Goal: Share content: Share content

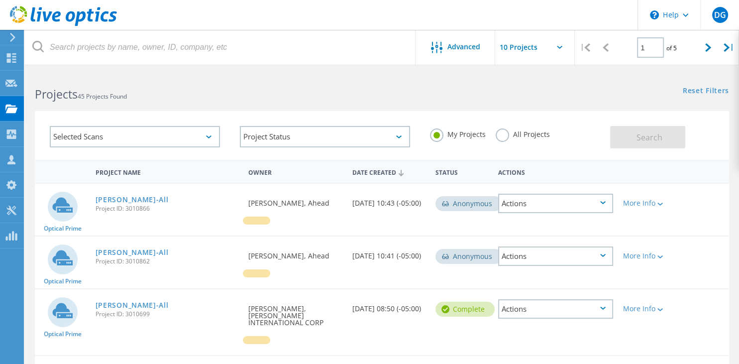
click at [571, 206] on div "Actions" at bounding box center [555, 203] width 115 height 19
click at [552, 226] on div "Delete" at bounding box center [555, 226] width 113 height 15
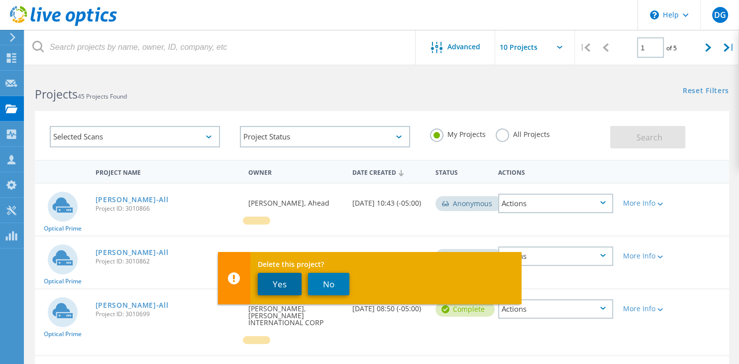
click at [267, 285] on button "Yes" at bounding box center [280, 284] width 44 height 22
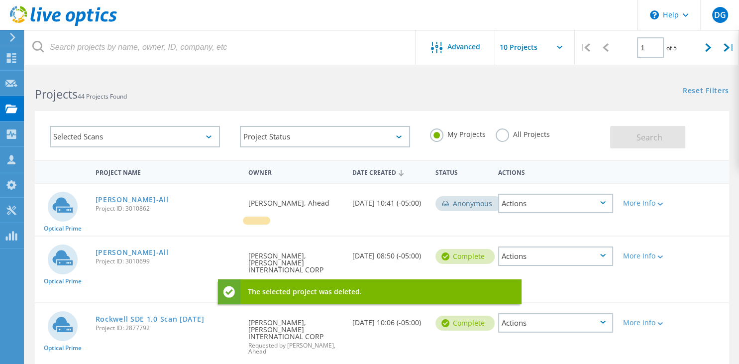
click at [539, 207] on div "Actions" at bounding box center [555, 203] width 115 height 19
click at [536, 223] on div "Delete" at bounding box center [555, 226] width 113 height 15
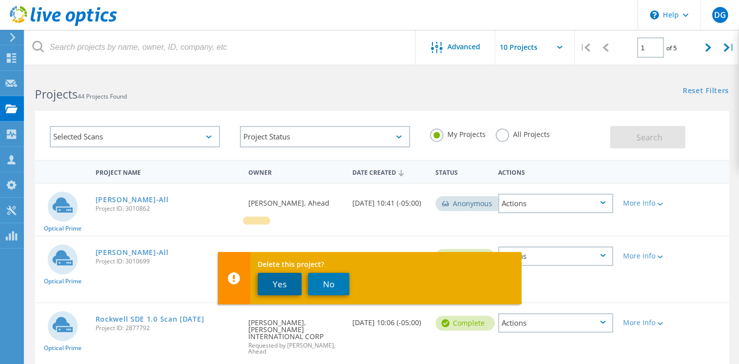
click at [272, 292] on button "Yes" at bounding box center [280, 284] width 44 height 22
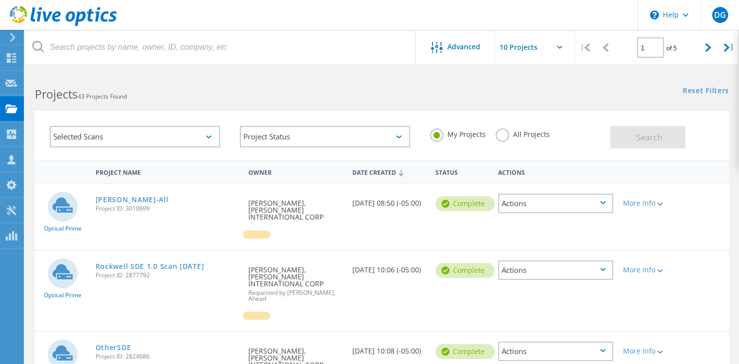
click at [512, 205] on div "Actions" at bounding box center [555, 203] width 115 height 19
click at [547, 214] on div "Share" at bounding box center [555, 211] width 113 height 15
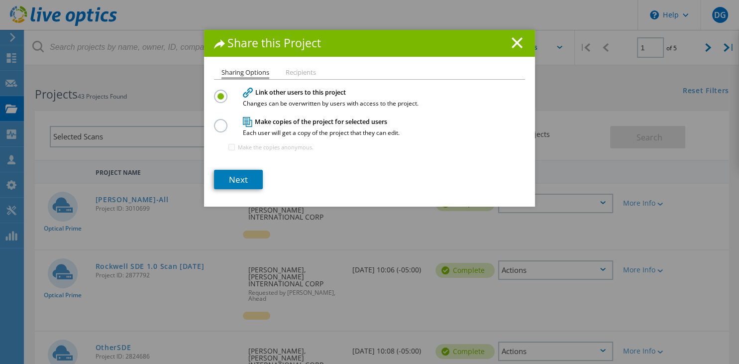
click at [280, 121] on h4 "Make copies of the project for selected users Each user will get a copy of the …" at bounding box center [367, 126] width 249 height 18
click at [222, 121] on label at bounding box center [222, 119] width 17 height 2
click at [0, 0] on input "radio" at bounding box center [0, 0] width 0 height 0
click at [309, 75] on li "Recipients" at bounding box center [301, 73] width 30 height 8
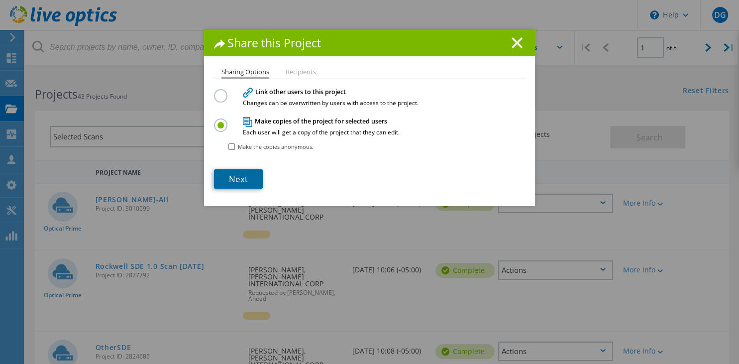
click at [242, 182] on link "Next" at bounding box center [238, 178] width 49 height 19
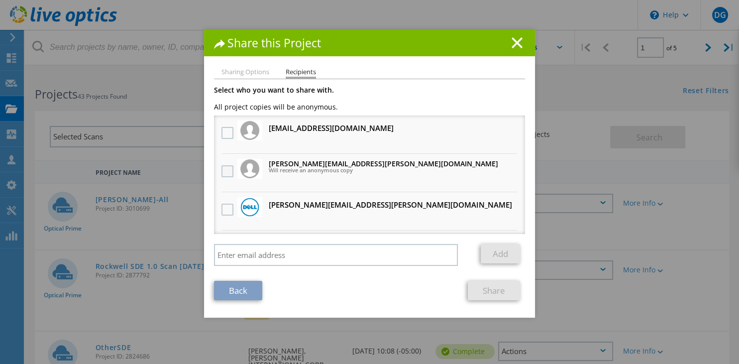
click at [227, 173] on label at bounding box center [229, 171] width 14 height 12
click at [0, 0] on input "checkbox" at bounding box center [0, 0] width 0 height 0
click at [228, 173] on label at bounding box center [229, 171] width 14 height 12
click at [0, 0] on input "checkbox" at bounding box center [0, 0] width 0 height 0
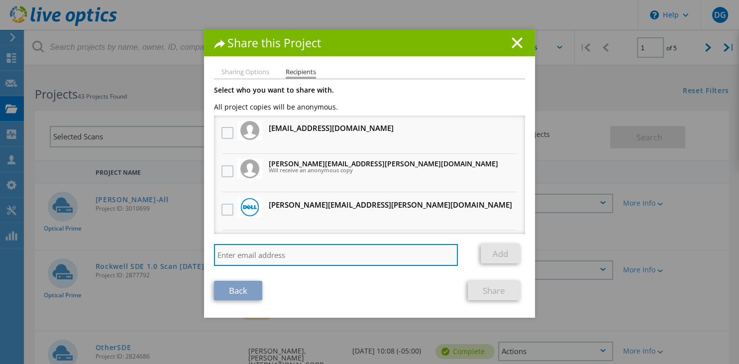
click at [268, 258] on input "search" at bounding box center [336, 255] width 244 height 22
click at [288, 257] on input "search" at bounding box center [336, 255] width 244 height 22
paste input "[PERSON_NAME] <[PERSON_NAME][EMAIL_ADDRESS][PERSON_NAME][DOMAIN_NAME]>"
drag, startPoint x: 280, startPoint y: 257, endPoint x: 172, endPoint y: 245, distance: 108.7
click at [214, 245] on input "[PERSON_NAME] <[PERSON_NAME][EMAIL_ADDRESS][PERSON_NAME][DOMAIN_NAME]>" at bounding box center [336, 255] width 244 height 22
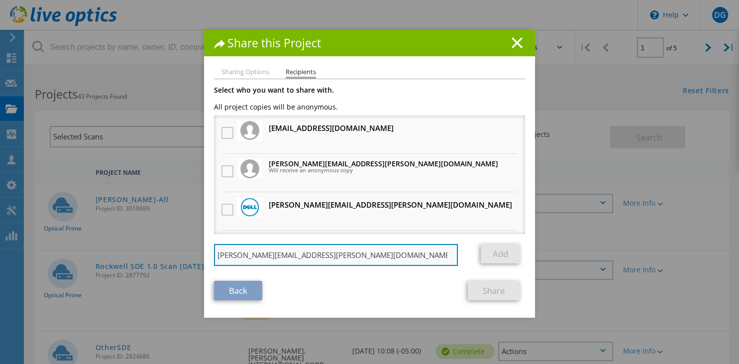
click at [334, 257] on input "[PERSON_NAME][EMAIL_ADDRESS][PERSON_NAME][DOMAIN_NAME]>" at bounding box center [336, 255] width 244 height 22
type input "[PERSON_NAME][EMAIL_ADDRESS][PERSON_NAME][DOMAIN_NAME]"
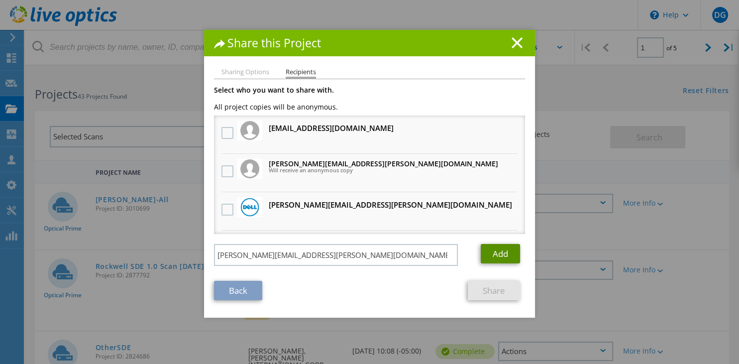
click at [492, 255] on link "Add" at bounding box center [500, 253] width 39 height 19
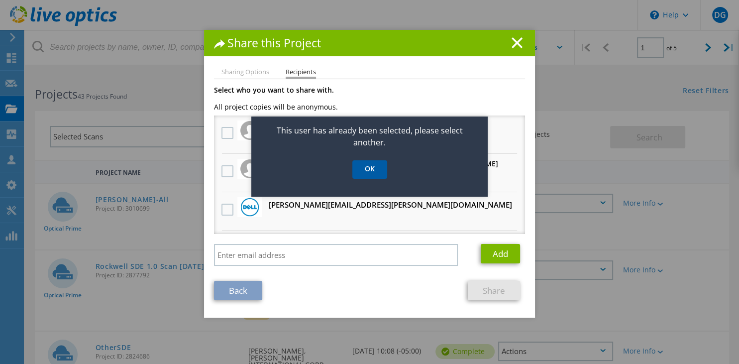
click at [375, 172] on link "OK" at bounding box center [369, 169] width 35 height 18
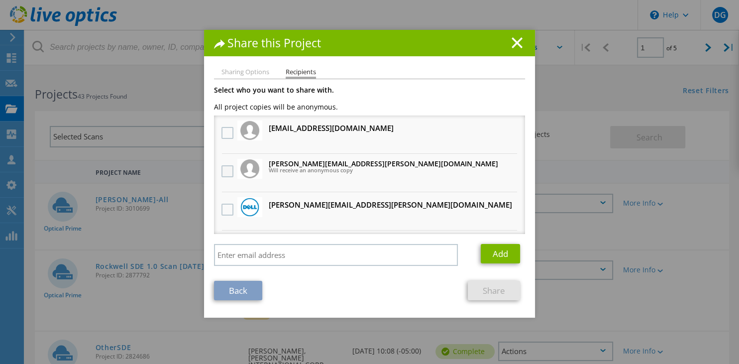
click at [225, 170] on label at bounding box center [229, 171] width 14 height 12
click at [0, 0] on input "checkbox" at bounding box center [0, 0] width 0 height 0
click at [244, 75] on li "Sharing Options" at bounding box center [246, 73] width 48 height 8
click at [240, 296] on link "Back" at bounding box center [238, 290] width 48 height 19
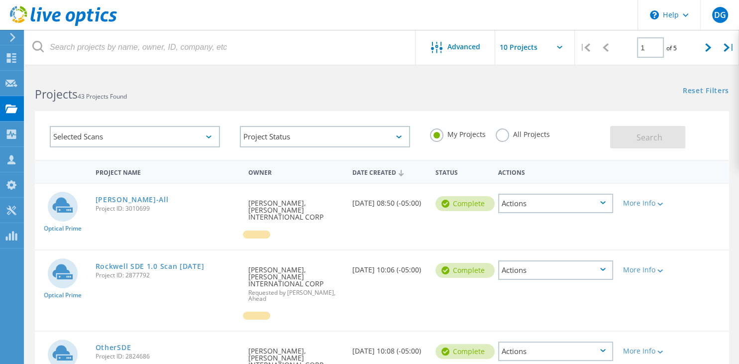
click at [578, 202] on div "Actions" at bounding box center [555, 203] width 115 height 19
click at [550, 214] on div "Share" at bounding box center [555, 211] width 113 height 15
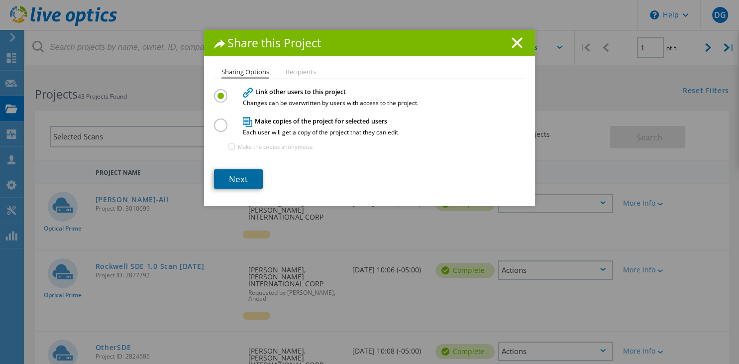
click at [248, 180] on link "Next" at bounding box center [238, 178] width 49 height 19
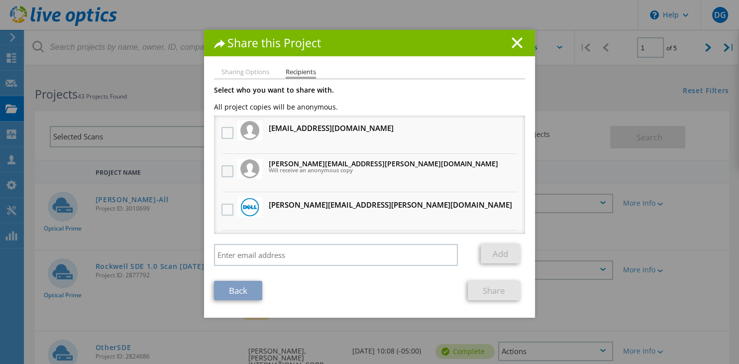
click at [228, 168] on label at bounding box center [229, 171] width 14 height 12
click at [0, 0] on input "checkbox" at bounding box center [0, 0] width 0 height 0
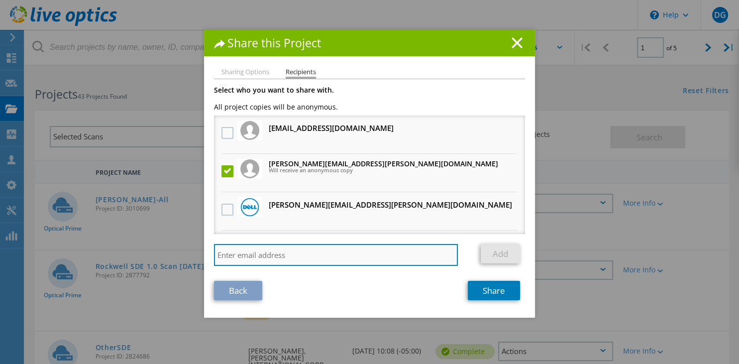
click at [355, 258] on input "search" at bounding box center [336, 255] width 244 height 22
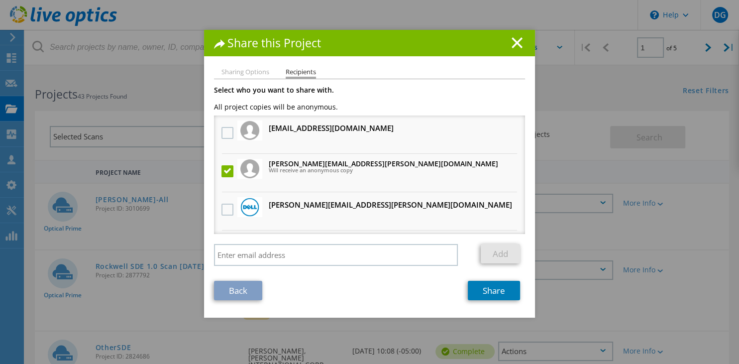
click at [242, 292] on link "Back" at bounding box center [238, 290] width 48 height 19
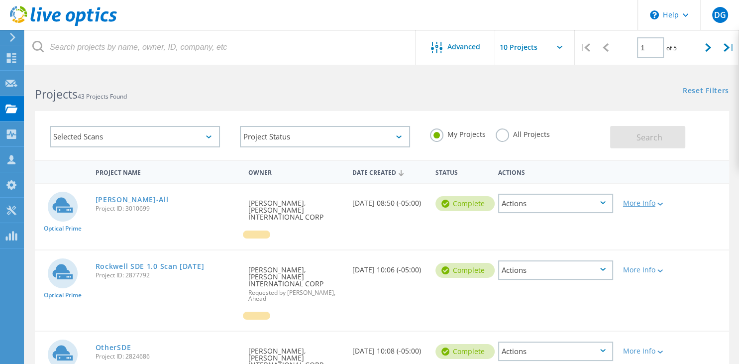
click at [644, 200] on div "More Info" at bounding box center [646, 203] width 46 height 7
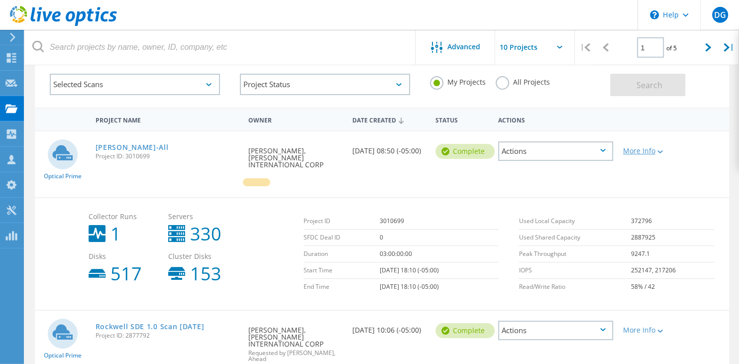
scroll to position [105, 0]
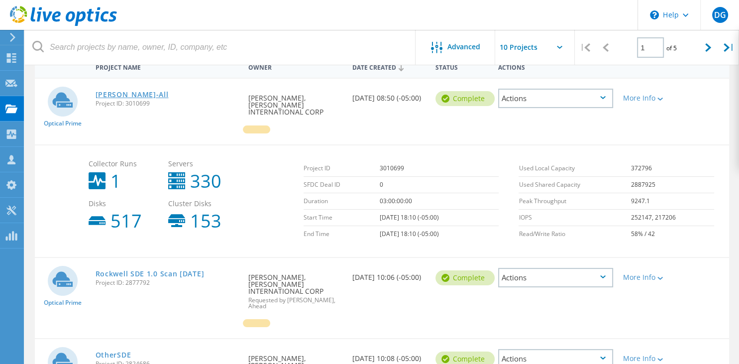
click at [109, 95] on link "[PERSON_NAME]-All" at bounding box center [132, 94] width 73 height 7
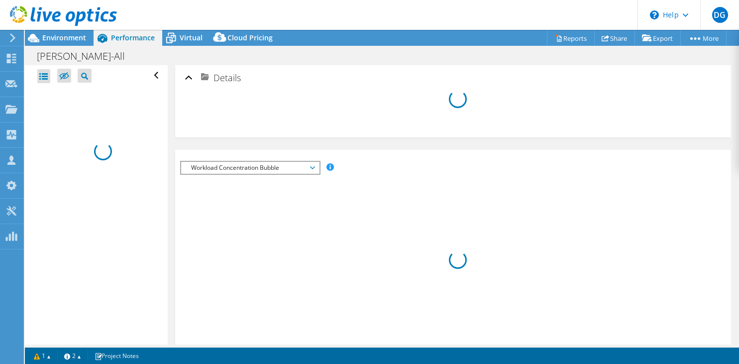
select select "USD"
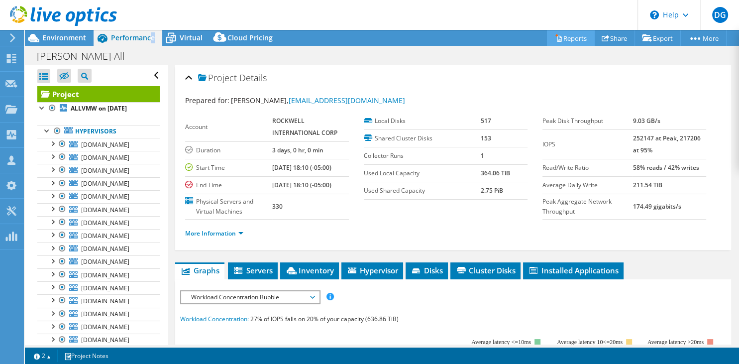
click at [567, 39] on link "Reports" at bounding box center [571, 37] width 48 height 15
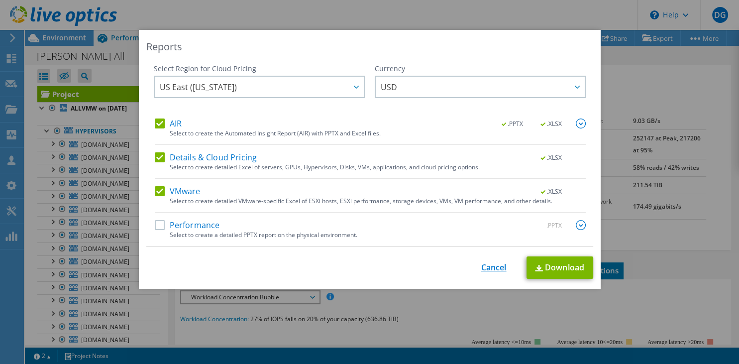
click at [498, 265] on link "Cancel" at bounding box center [493, 267] width 25 height 9
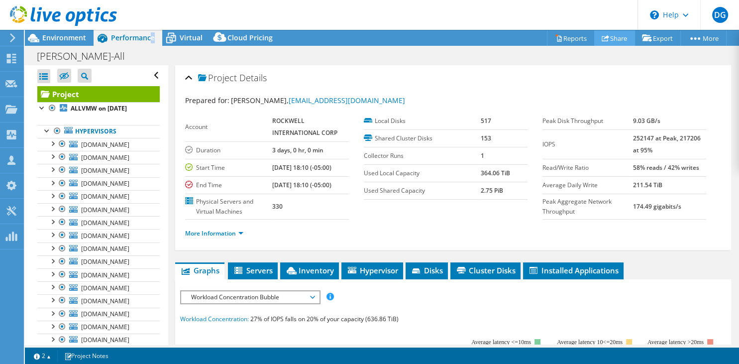
click at [606, 40] on link "Share" at bounding box center [614, 37] width 41 height 15
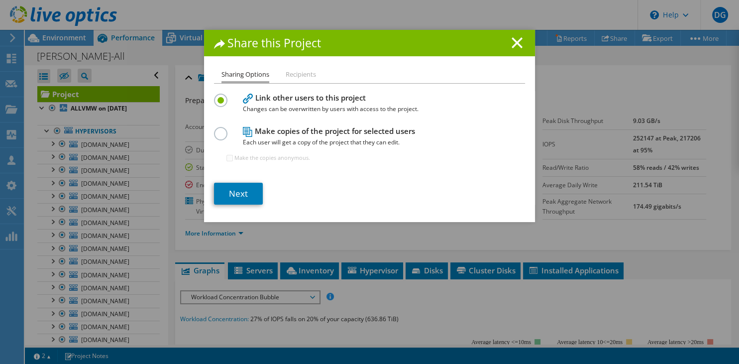
click at [292, 77] on li "Recipients" at bounding box center [301, 75] width 30 height 12
click at [248, 193] on link "Next" at bounding box center [238, 194] width 49 height 22
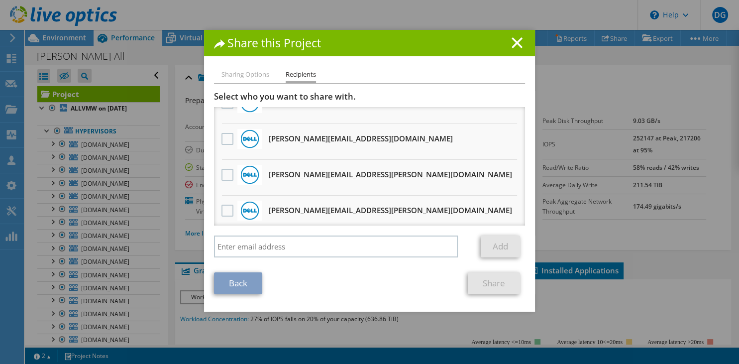
scroll to position [93, 0]
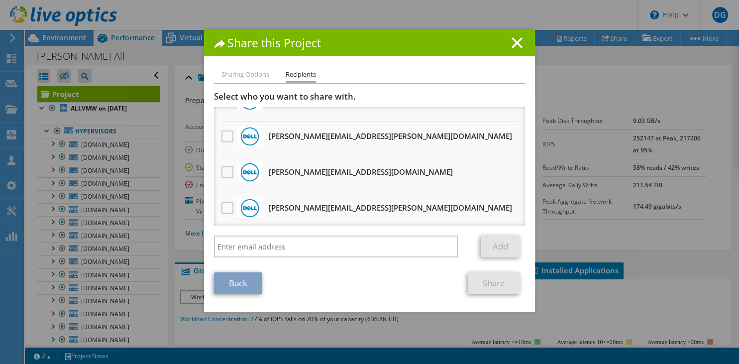
click at [232, 291] on link "Back" at bounding box center [238, 283] width 48 height 22
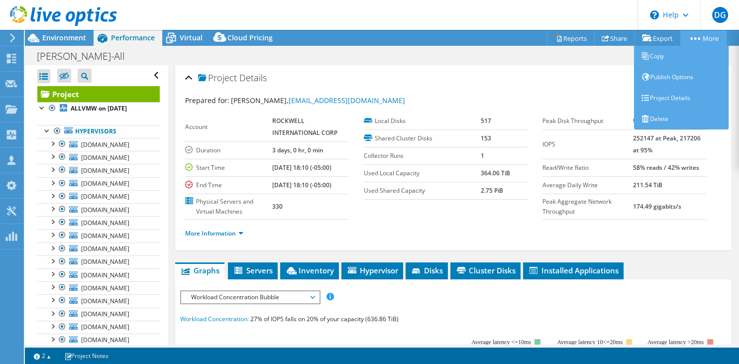
click at [704, 38] on link "More" at bounding box center [704, 37] width 46 height 15
click at [670, 81] on link "Publish Options" at bounding box center [681, 77] width 95 height 21
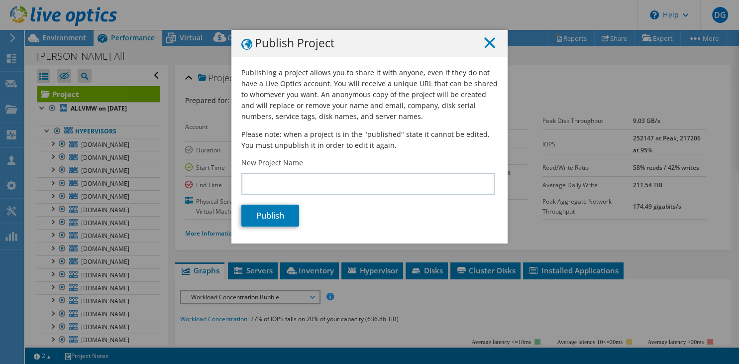
click at [494, 43] on icon at bounding box center [489, 42] width 11 height 11
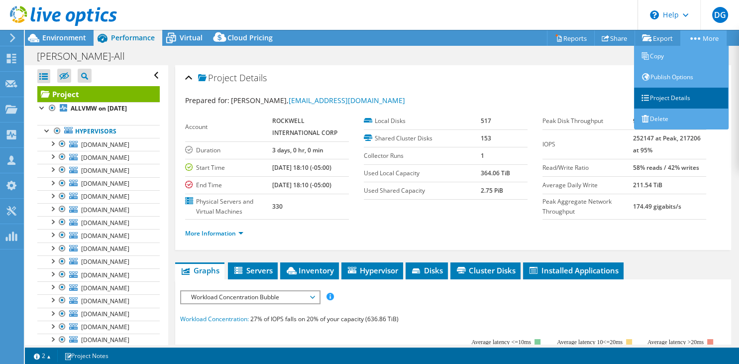
click at [672, 99] on link "Project Details" at bounding box center [681, 98] width 95 height 21
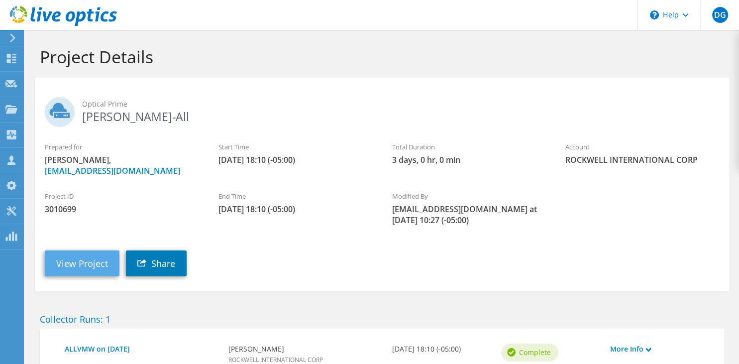
scroll to position [76, 0]
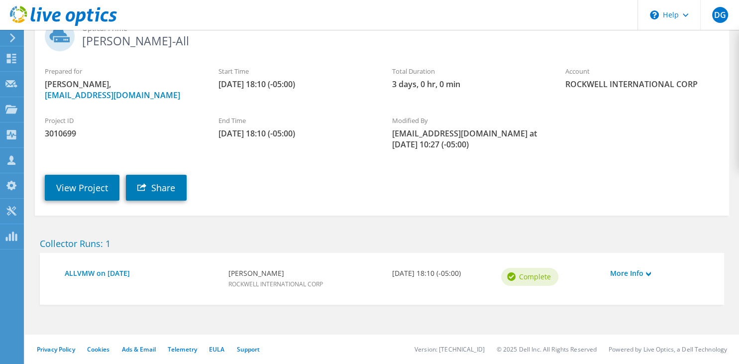
click at [74, 207] on section "Optical Prime [PERSON_NAME]-All Prepared for [PERSON_NAME], [EMAIL_ADDRESS][DOM…" at bounding box center [382, 109] width 695 height 214
click at [77, 186] on link "View Project" at bounding box center [82, 188] width 75 height 26
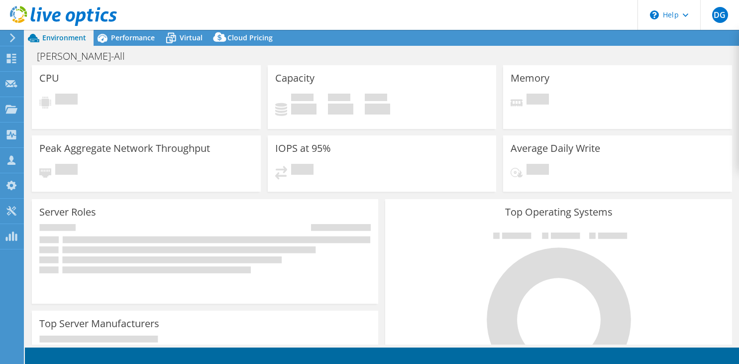
select select "USD"
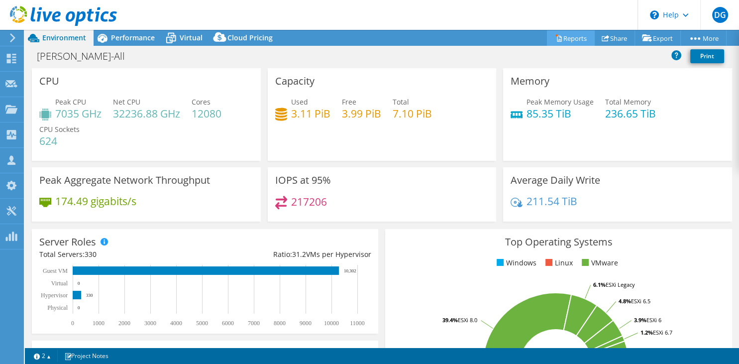
click at [575, 37] on link "Reports" at bounding box center [571, 37] width 48 height 15
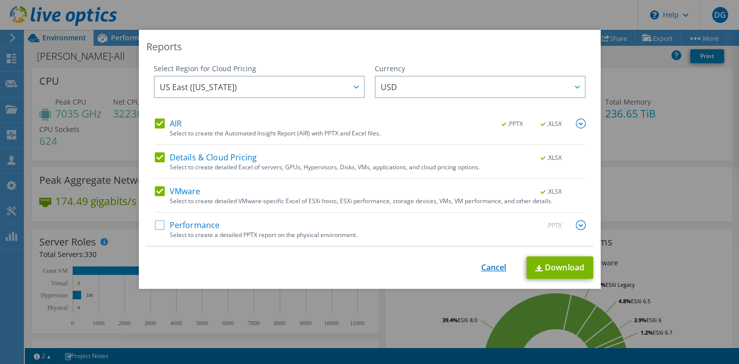
click at [490, 266] on link "Cancel" at bounding box center [493, 267] width 25 height 9
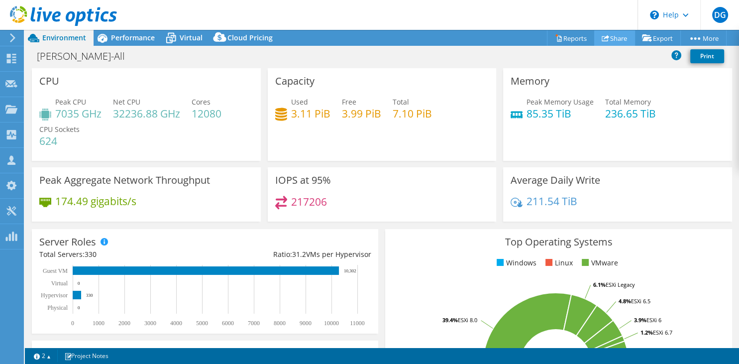
click at [599, 31] on link "Share" at bounding box center [614, 37] width 41 height 15
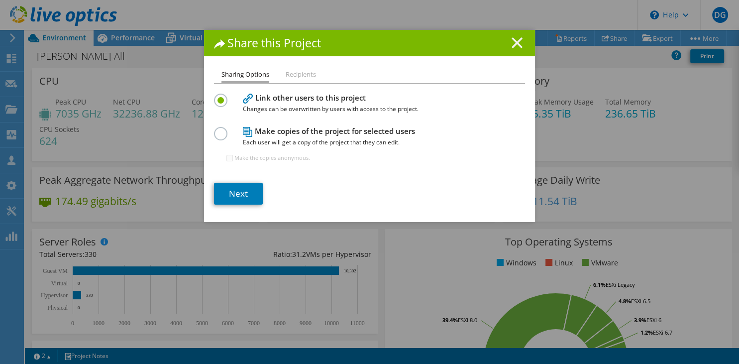
click at [518, 44] on line at bounding box center [517, 43] width 10 height 10
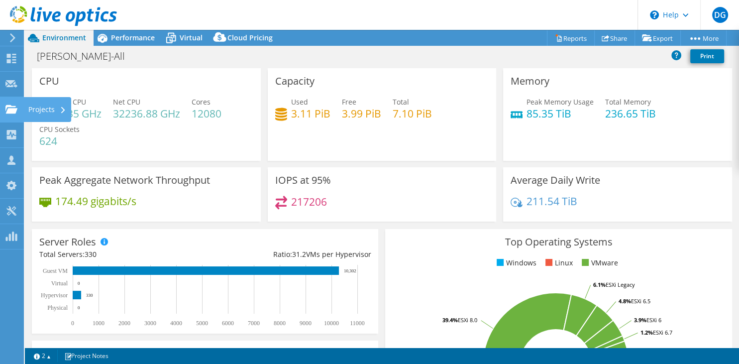
click at [11, 116] on div at bounding box center [11, 110] width 12 height 11
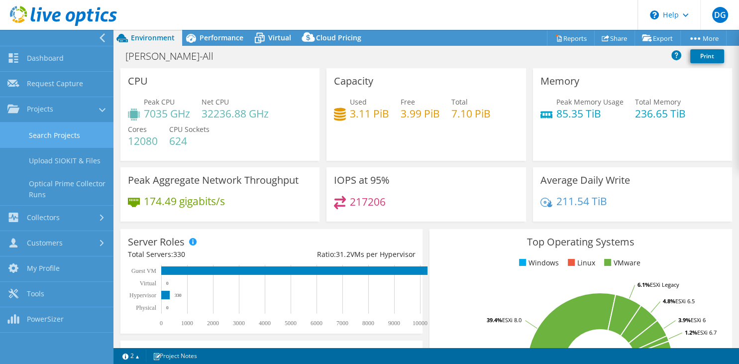
click at [40, 132] on link "Search Projects" at bounding box center [57, 134] width 114 height 25
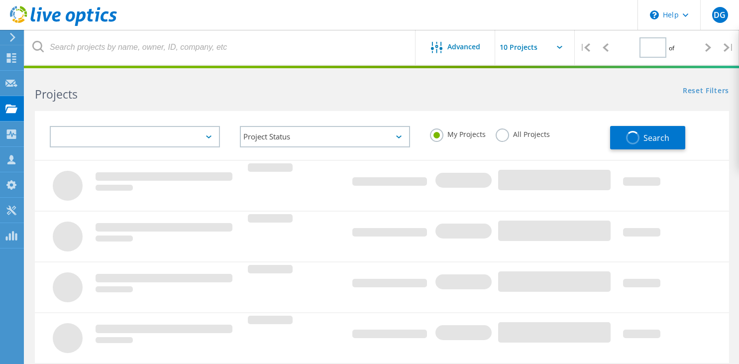
type input "1"
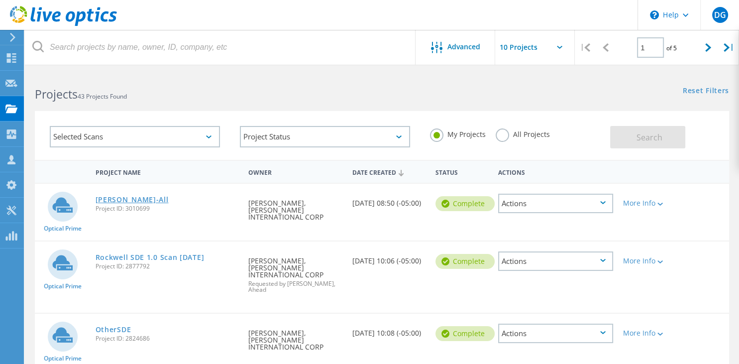
click at [124, 203] on link "[PERSON_NAME]-All" at bounding box center [132, 199] width 73 height 7
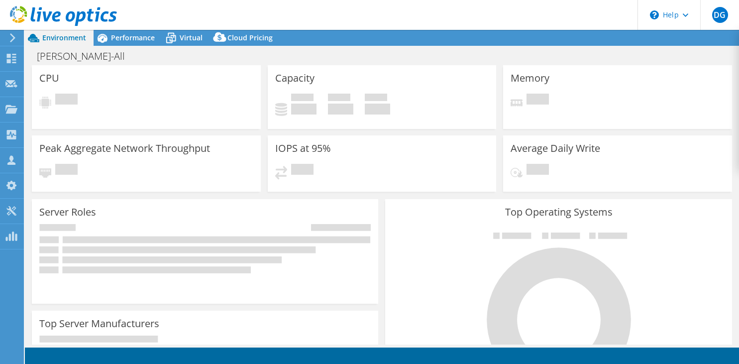
select select "USD"
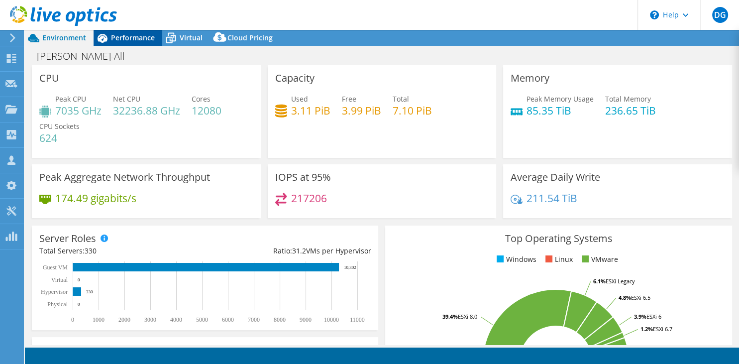
click at [125, 37] on span "Performance" at bounding box center [133, 37] width 44 height 9
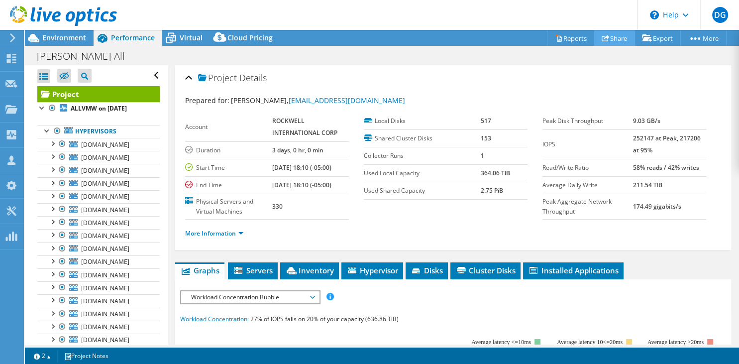
click at [603, 41] on icon at bounding box center [605, 37] width 7 height 7
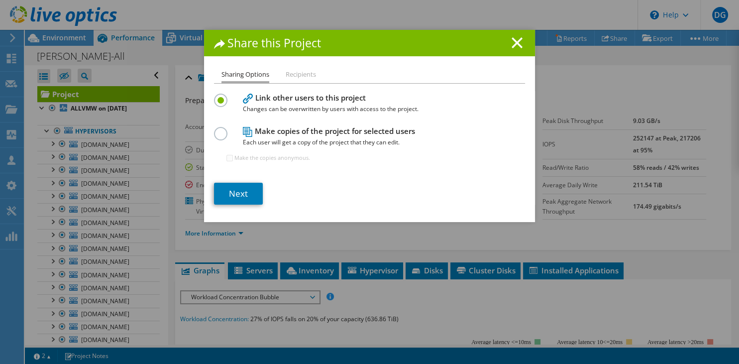
click at [273, 132] on h4 "Make copies of the project for selected users Each user will get a copy of the …" at bounding box center [367, 136] width 249 height 22
click at [222, 129] on label at bounding box center [222, 128] width 17 height 2
click at [0, 0] on input "radio" at bounding box center [0, 0] width 0 height 0
click at [221, 96] on label at bounding box center [222, 95] width 17 height 2
click at [0, 0] on input "radio" at bounding box center [0, 0] width 0 height 0
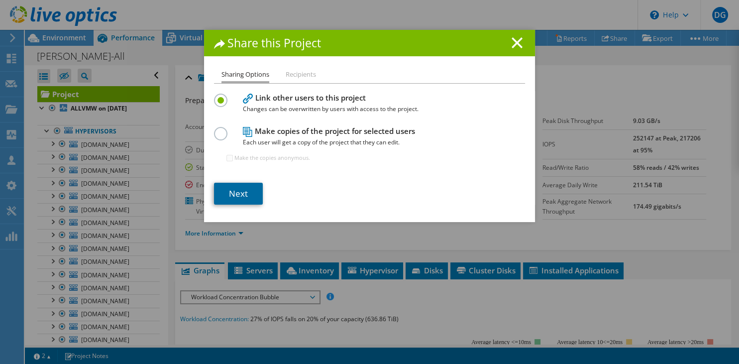
click at [249, 192] on link "Next" at bounding box center [238, 194] width 49 height 22
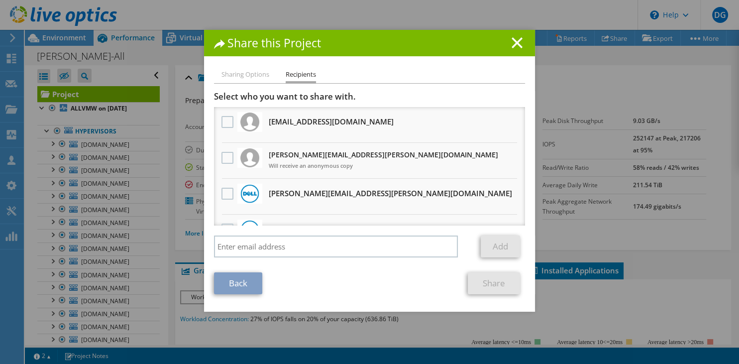
click at [276, 155] on h3 "[PERSON_NAME][EMAIL_ADDRESS][PERSON_NAME][DOMAIN_NAME] Will receive an anonymou…" at bounding box center [384, 160] width 230 height 27
click at [299, 169] on span "Will receive an anonymous copy" at bounding box center [384, 165] width 230 height 11
click at [229, 156] on label at bounding box center [229, 158] width 14 height 12
click at [0, 0] on input "checkbox" at bounding box center [0, 0] width 0 height 0
click at [340, 168] on span "Will receive an anonymous copy" at bounding box center [384, 165] width 230 height 11
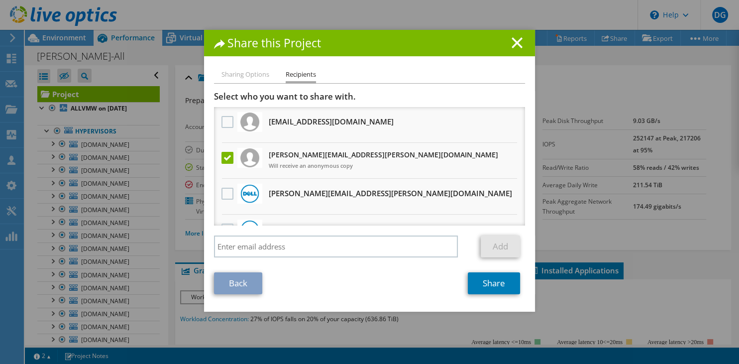
click at [307, 166] on span "Will receive an anonymous copy" at bounding box center [384, 165] width 230 height 11
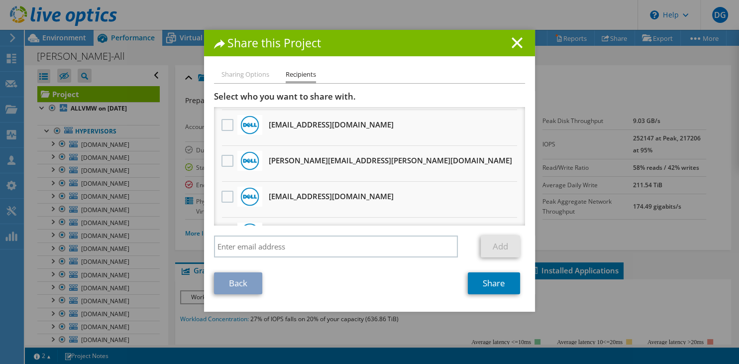
scroll to position [380, 0]
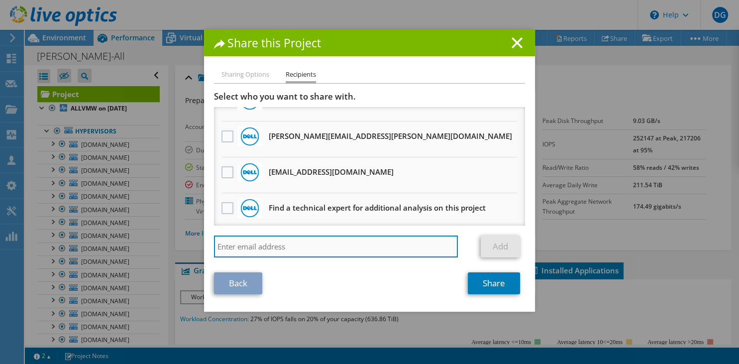
click at [288, 245] on input "search" at bounding box center [336, 246] width 244 height 22
paste input "[PERSON_NAME] <[PERSON_NAME][EMAIL_ADDRESS][PERSON_NAME][DOMAIN_NAME]>"
drag, startPoint x: 279, startPoint y: 250, endPoint x: 172, endPoint y: 240, distance: 107.5
click at [214, 240] on input "[PERSON_NAME] <[PERSON_NAME][EMAIL_ADDRESS][PERSON_NAME][DOMAIN_NAME]>" at bounding box center [336, 246] width 244 height 22
click at [332, 245] on input "[PERSON_NAME][EMAIL_ADDRESS][PERSON_NAME][DOMAIN_NAME]>" at bounding box center [336, 246] width 244 height 22
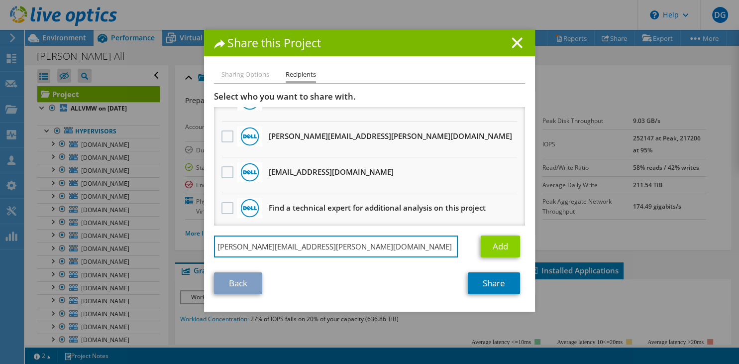
type input "[PERSON_NAME][EMAIL_ADDRESS][PERSON_NAME][DOMAIN_NAME]"
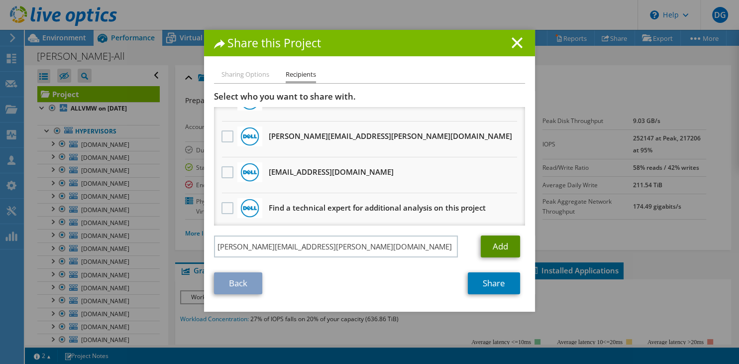
click at [490, 247] on link "Add" at bounding box center [500, 246] width 39 height 22
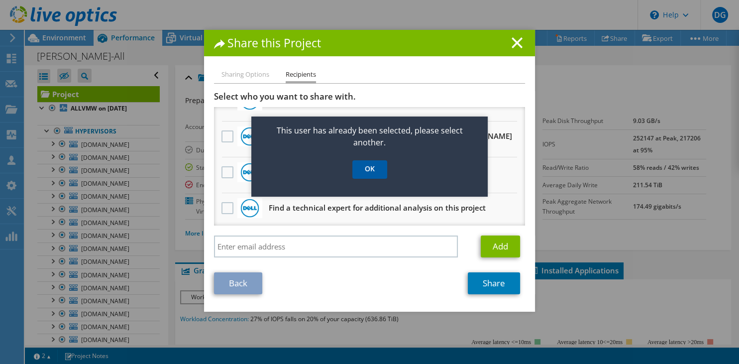
click at [378, 175] on link "OK" at bounding box center [369, 169] width 35 height 18
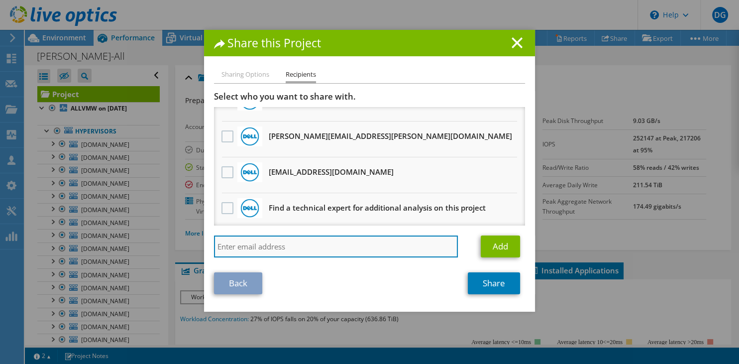
click at [292, 248] on input "search" at bounding box center [336, 246] width 244 height 22
paste input "[PERSON_NAME] <[PERSON_NAME][EMAIL_ADDRESS][PERSON_NAME][DOMAIN_NAME]>"
drag, startPoint x: 278, startPoint y: 247, endPoint x: 147, endPoint y: 250, distance: 131.0
click at [214, 250] on input "[PERSON_NAME] <[PERSON_NAME][EMAIL_ADDRESS][PERSON_NAME][DOMAIN_NAME]>" at bounding box center [336, 246] width 244 height 22
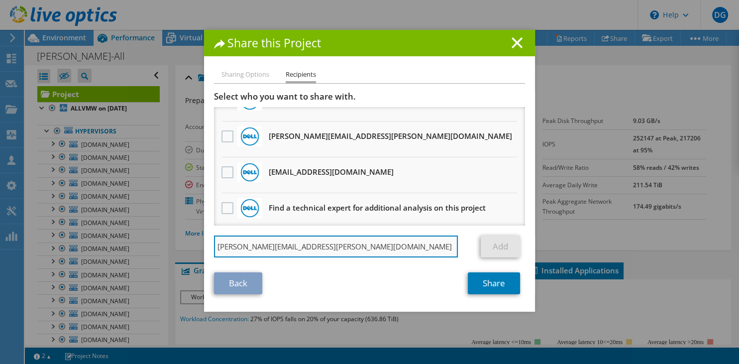
click at [278, 246] on input "[PERSON_NAME][EMAIL_ADDRESS][PERSON_NAME][DOMAIN_NAME]>" at bounding box center [336, 246] width 244 height 22
click at [346, 252] on input "[PERSON_NAME][EMAIL_ADDRESS][PERSON_NAME][DOMAIN_NAME]>" at bounding box center [336, 246] width 244 height 22
click at [278, 250] on input "[PERSON_NAME][EMAIL_ADDRESS][PERSON_NAME][DOMAIN_NAME]" at bounding box center [336, 246] width 244 height 22
type input "[PERSON_NAME][EMAIL_ADDRESS][PERSON_NAME][DOMAIN_NAME]"
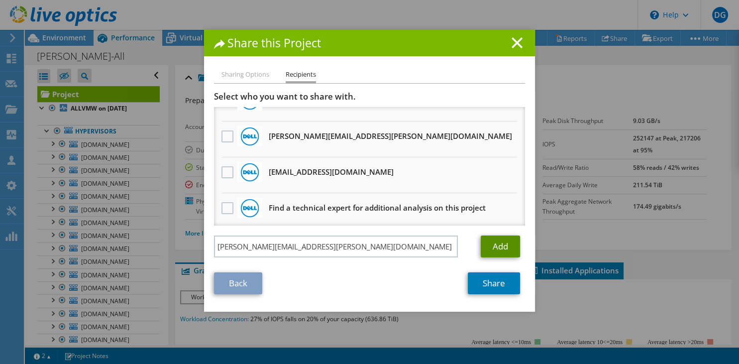
click at [512, 249] on link "Add" at bounding box center [500, 246] width 39 height 22
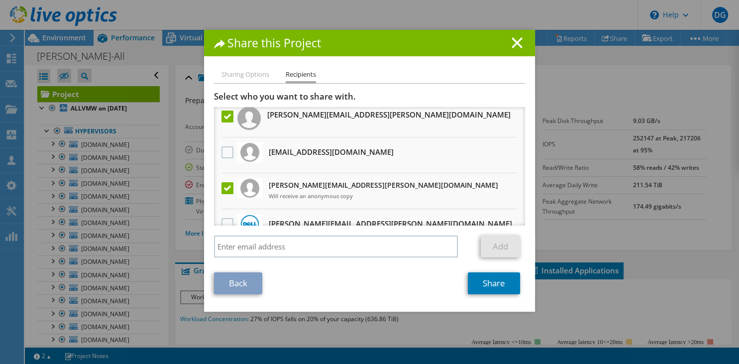
scroll to position [0, 0]
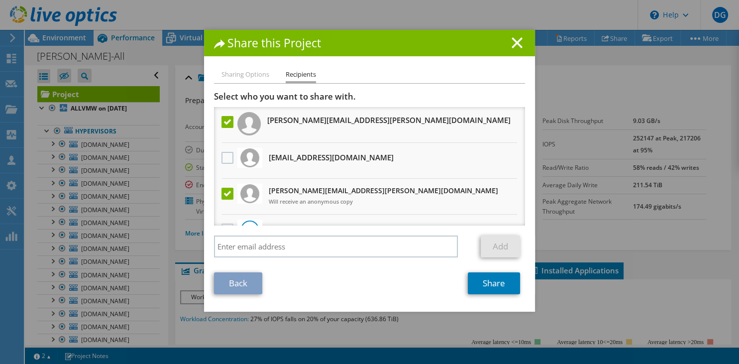
click at [228, 196] on label at bounding box center [229, 194] width 14 height 12
click at [0, 0] on input "checkbox" at bounding box center [0, 0] width 0 height 0
click at [488, 287] on link "Share" at bounding box center [494, 283] width 52 height 22
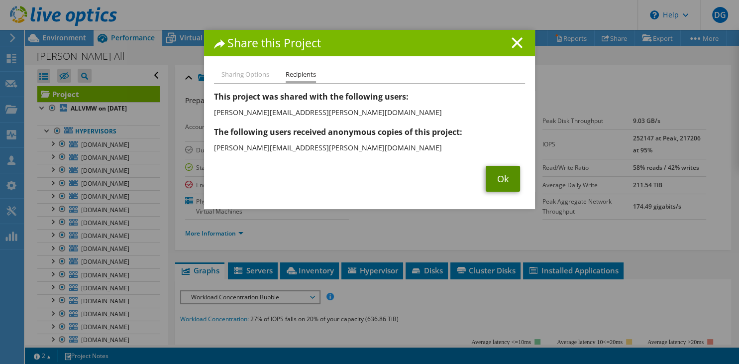
click at [494, 186] on link "Ok" at bounding box center [503, 179] width 34 height 26
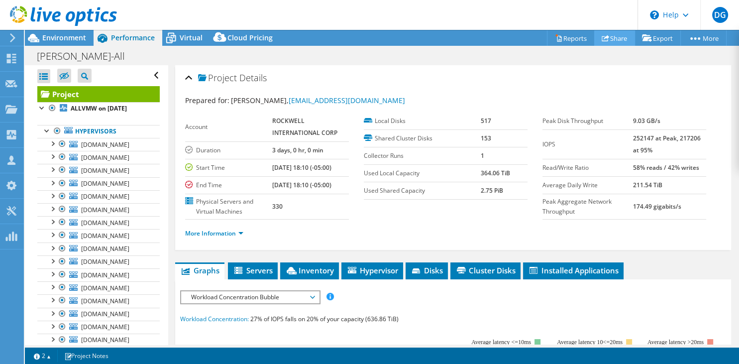
click at [614, 39] on link "Share" at bounding box center [614, 37] width 41 height 15
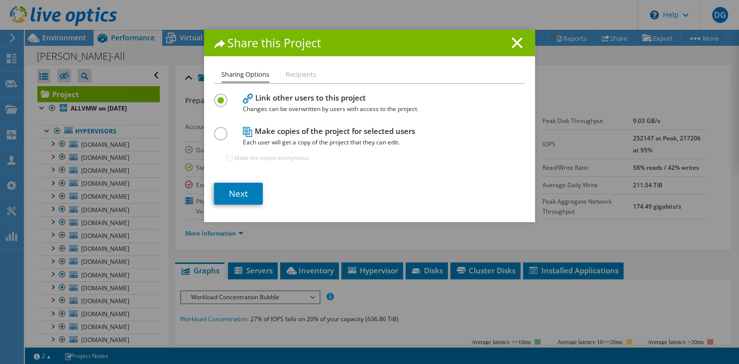
click at [208, 138] on div "Sharing Options Recipients Link other users to this project Changes can be over…" at bounding box center [369, 145] width 331 height 153
click at [214, 136] on div "Sharing Options Recipients Link other users to this project Changes can be over…" at bounding box center [369, 145] width 331 height 153
click at [217, 129] on label at bounding box center [222, 128] width 17 height 2
click at [219, 129] on label at bounding box center [222, 128] width 17 height 2
click at [0, 0] on input "radio" at bounding box center [0, 0] width 0 height 0
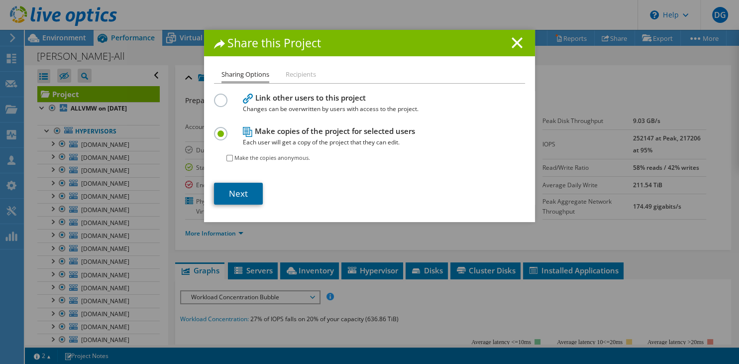
click at [244, 199] on link "Next" at bounding box center [238, 194] width 49 height 22
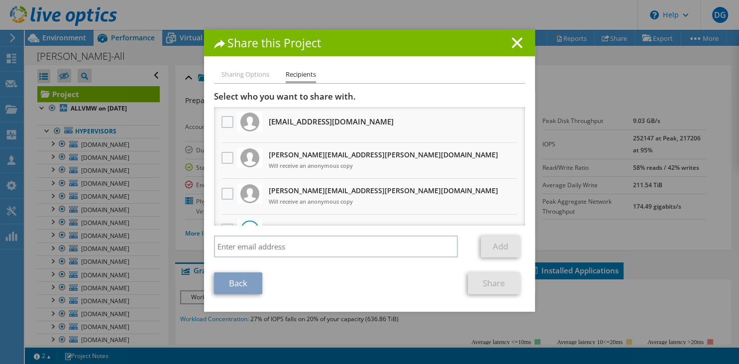
click at [334, 164] on span "Will receive an anonymous copy" at bounding box center [384, 165] width 230 height 11
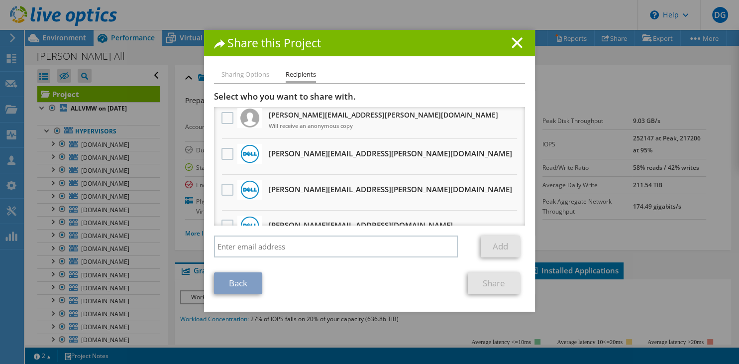
scroll to position [96, 0]
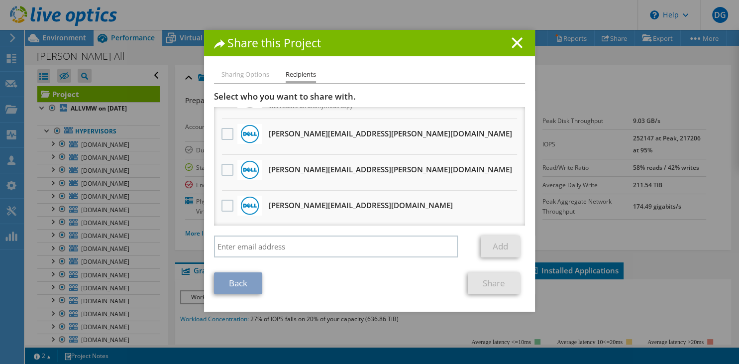
click at [232, 290] on link "Back" at bounding box center [238, 283] width 48 height 22
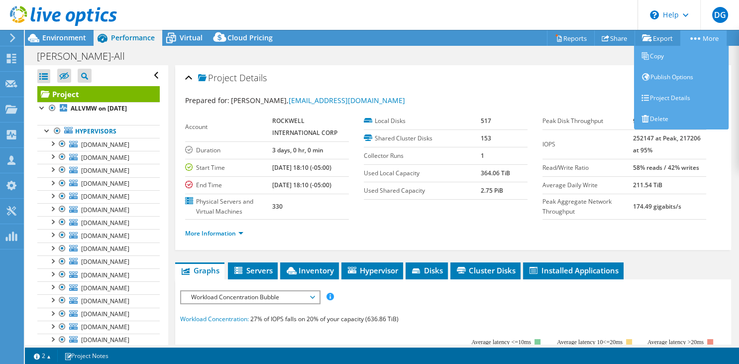
click at [697, 41] on link "More" at bounding box center [704, 37] width 46 height 15
click at [671, 58] on link "Copy" at bounding box center [681, 56] width 95 height 21
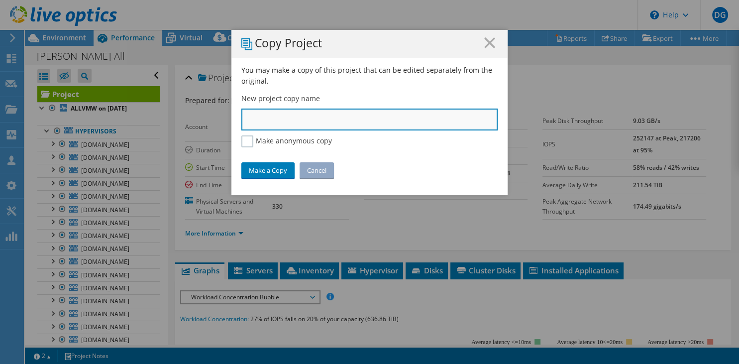
click at [325, 123] on input "text" at bounding box center [369, 120] width 256 height 22
type input "Test for [PERSON_NAME]"
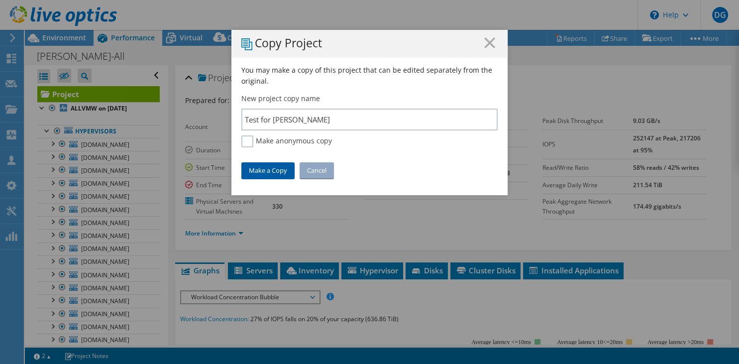
click at [278, 173] on link "Make a Copy" at bounding box center [267, 170] width 53 height 16
